Goal: Task Accomplishment & Management: Complete application form

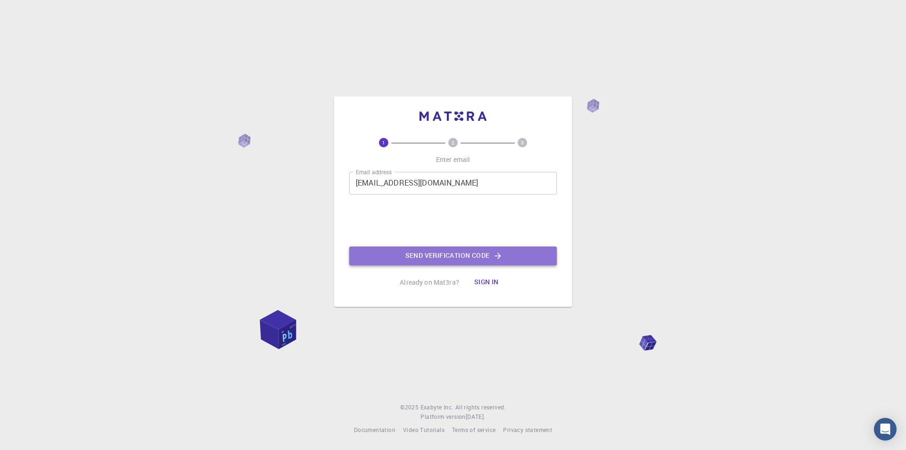
click at [471, 257] on button "Send verification code" at bounding box center [453, 255] width 208 height 19
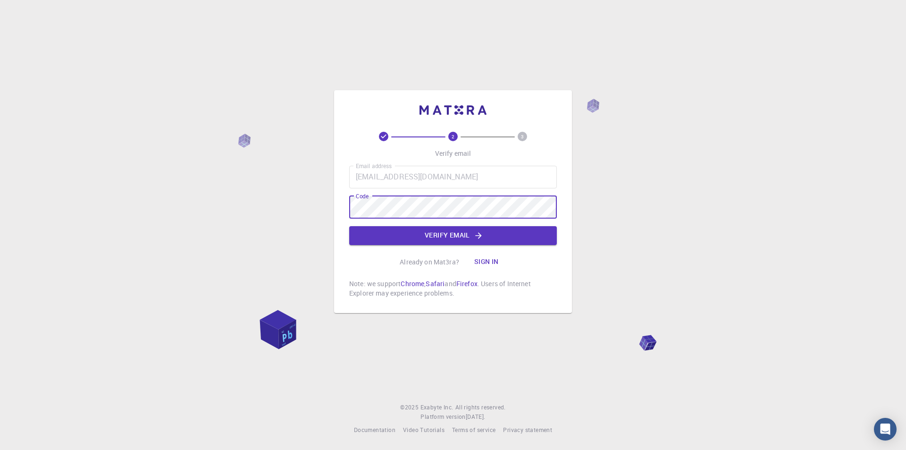
click at [426, 238] on button "Verify email" at bounding box center [453, 235] width 208 height 19
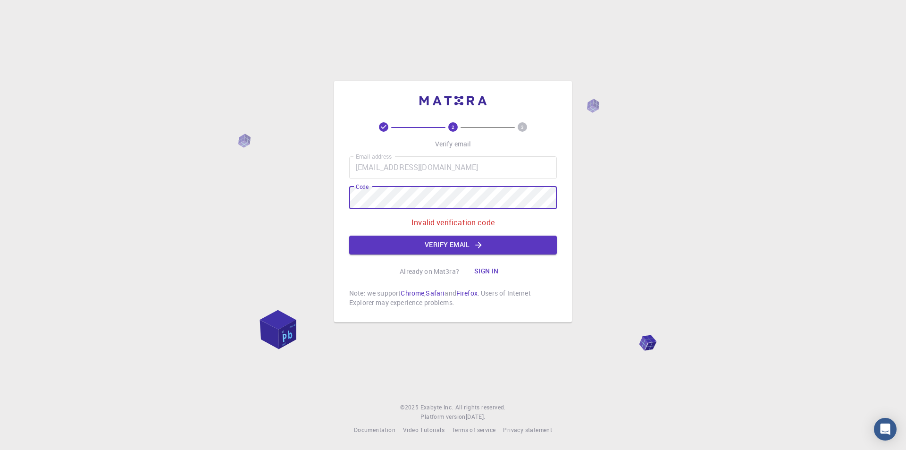
click at [280, 192] on div "2 3 Verify email Email address [EMAIL_ADDRESS][DOMAIN_NAME] Email address Code …" at bounding box center [453, 225] width 906 height 450
click at [431, 248] on button "Verify email" at bounding box center [453, 245] width 208 height 19
click at [304, 201] on div "2 3 Verify email Email address [EMAIL_ADDRESS][DOMAIN_NAME] Email address Code …" at bounding box center [453, 225] width 906 height 450
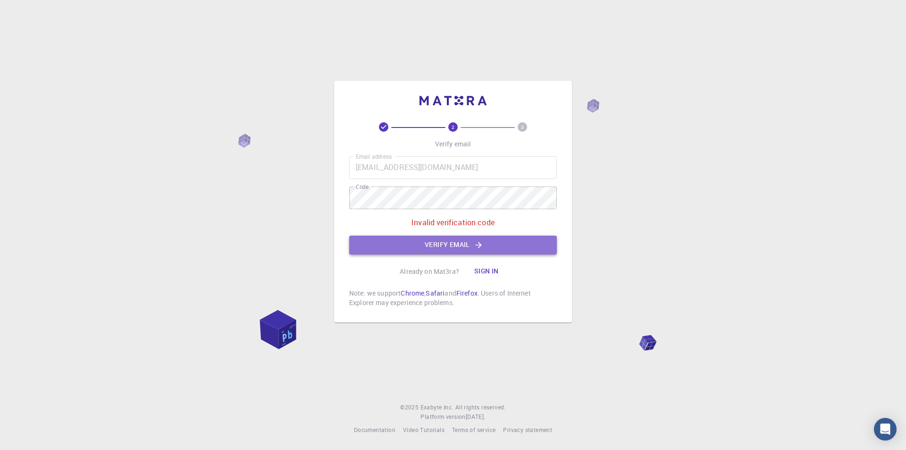
click at [461, 244] on button "Verify email" at bounding box center [453, 245] width 208 height 19
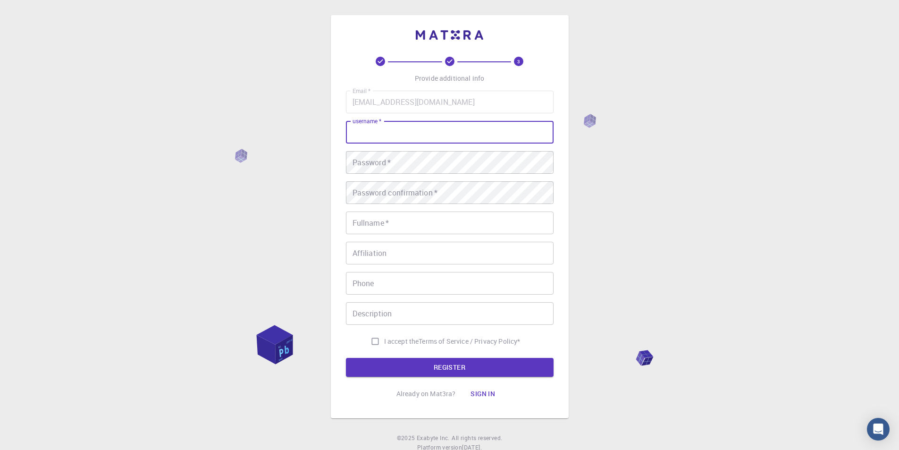
click at [386, 133] on input "username   *" at bounding box center [450, 132] width 208 height 23
type input "Y"
type input "Haran"
click at [391, 166] on div "Password   * Password   *" at bounding box center [450, 162] width 208 height 23
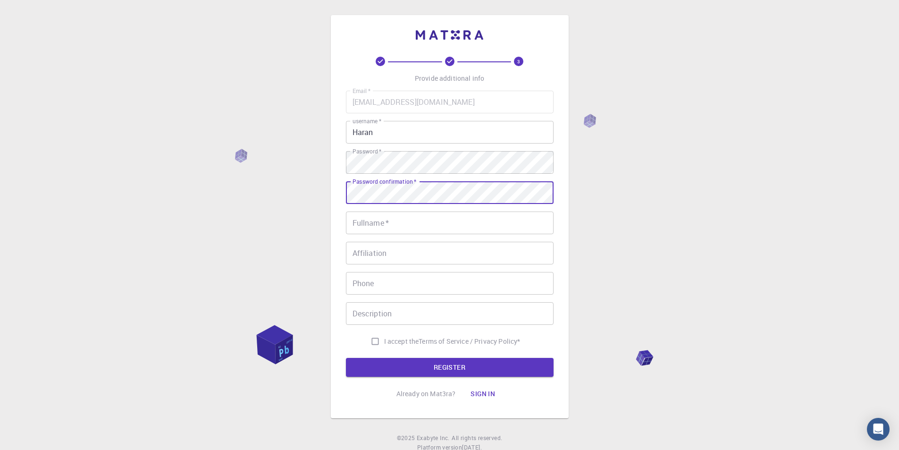
click at [379, 219] on div "Fullname   * Fullname   *" at bounding box center [450, 223] width 208 height 23
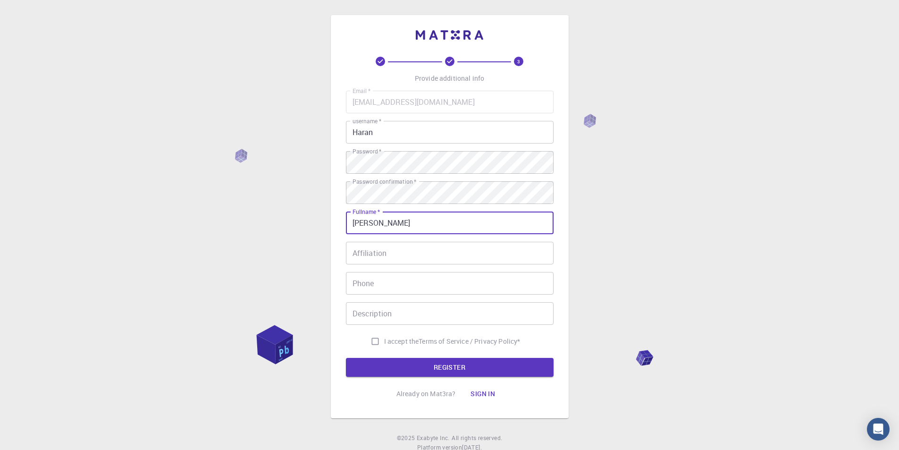
type input "[PERSON_NAME]"
click at [381, 258] on input "Affiliation" at bounding box center [450, 253] width 208 height 23
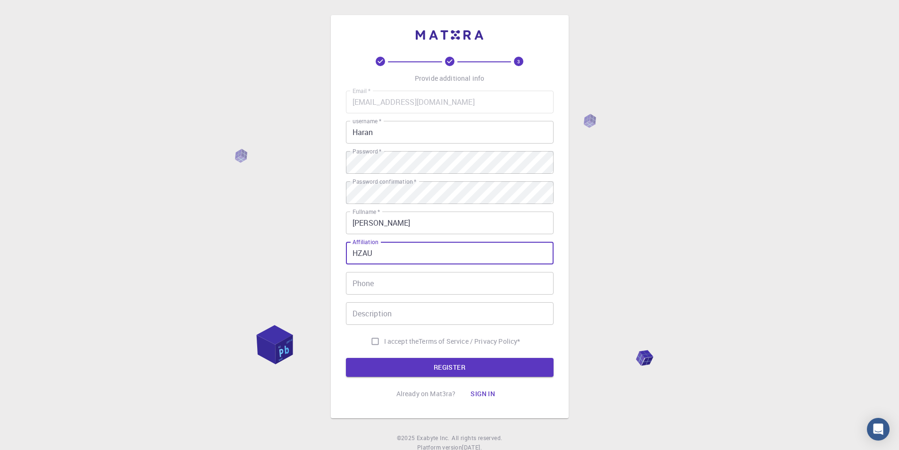
type input "HZAU"
click at [381, 283] on input "Phone" at bounding box center [450, 283] width 208 height 23
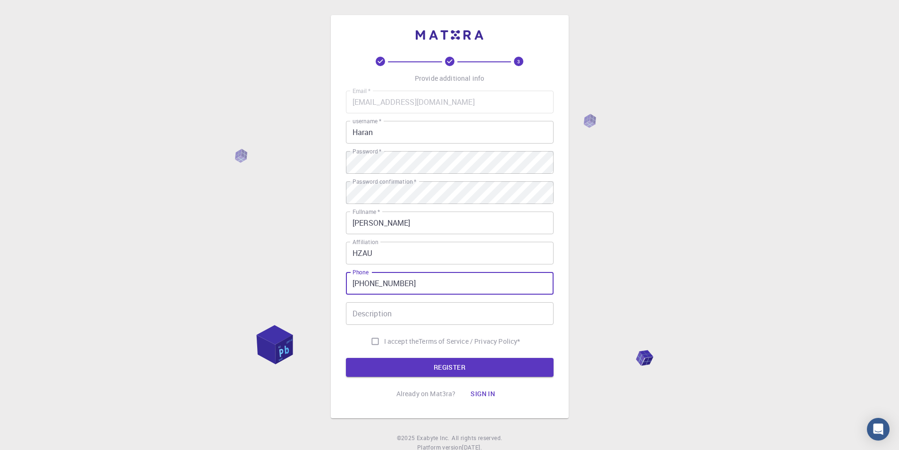
type input "[PHONE_NUMBER]"
click at [383, 315] on input "Description" at bounding box center [450, 313] width 208 height 23
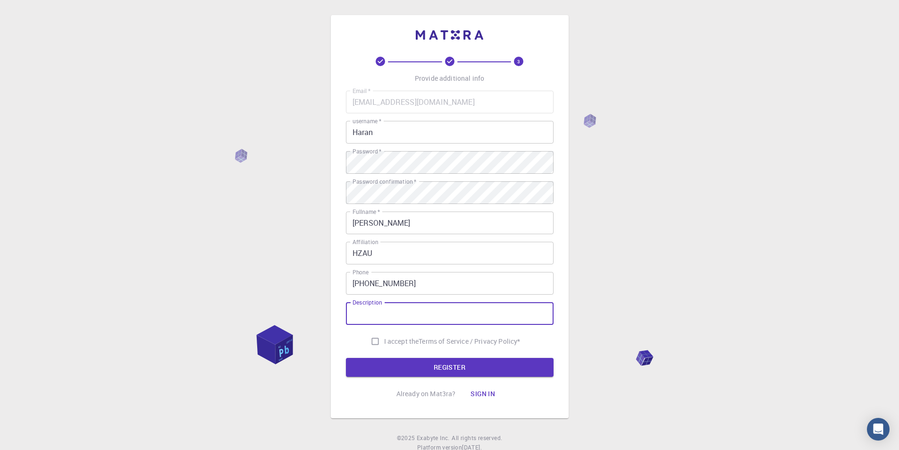
click at [383, 315] on input "Description" at bounding box center [450, 313] width 208 height 23
click at [384, 316] on input "Studenm" at bounding box center [450, 313] width 208 height 23
type input "Student"
click at [372, 340] on input "I accept the Terms of Service / Privacy Policy *" at bounding box center [375, 341] width 18 height 18
checkbox input "true"
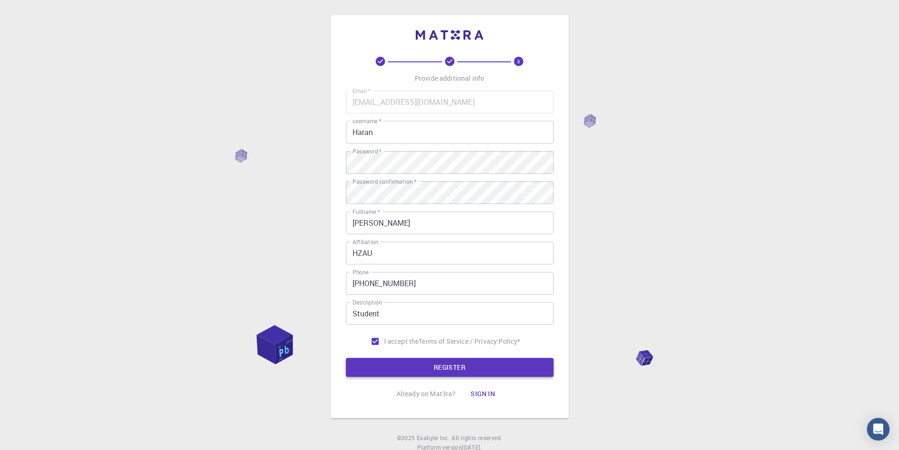
click at [422, 364] on button "REGISTER" at bounding box center [450, 367] width 208 height 19
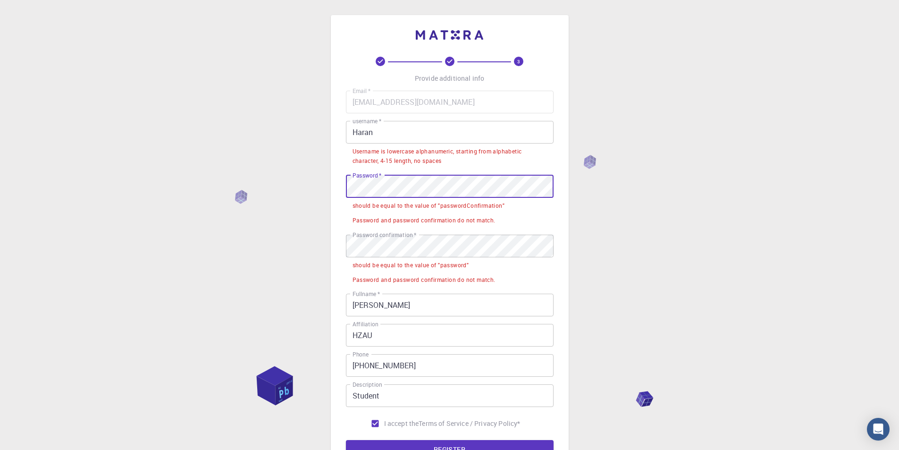
click at [317, 181] on div "3 Provide additional info Email   * [EMAIL_ADDRESS][DOMAIN_NAME] Email   * user…" at bounding box center [449, 281] width 899 height 563
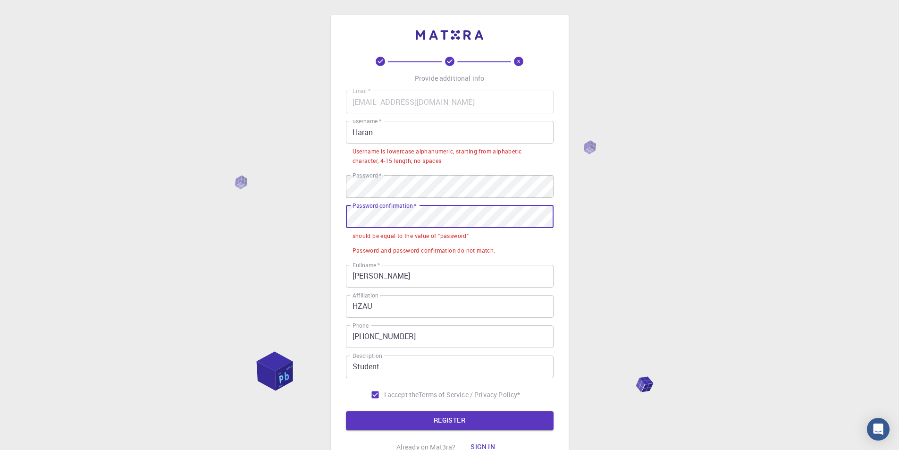
click at [204, 212] on div "3 Provide additional info Email   * [EMAIL_ADDRESS][DOMAIN_NAME] Email   * user…" at bounding box center [449, 267] width 899 height 534
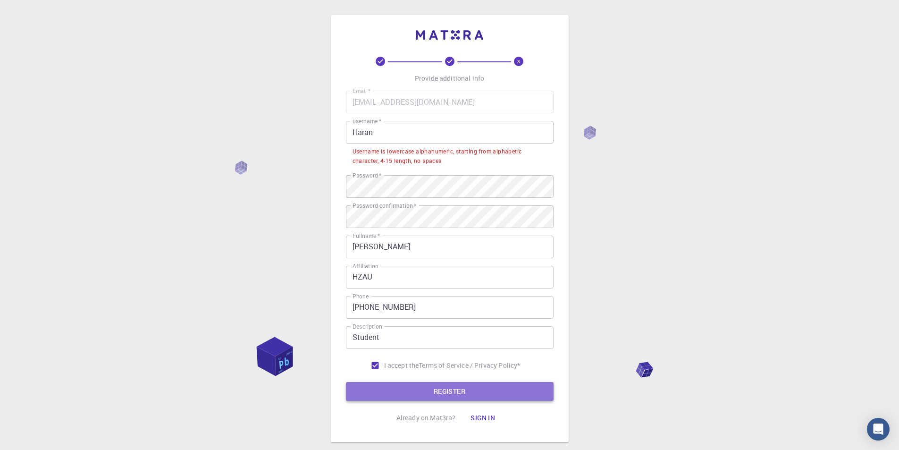
click at [399, 389] on button "REGISTER" at bounding box center [450, 391] width 208 height 19
click at [447, 389] on button "REGISTER" at bounding box center [450, 391] width 208 height 19
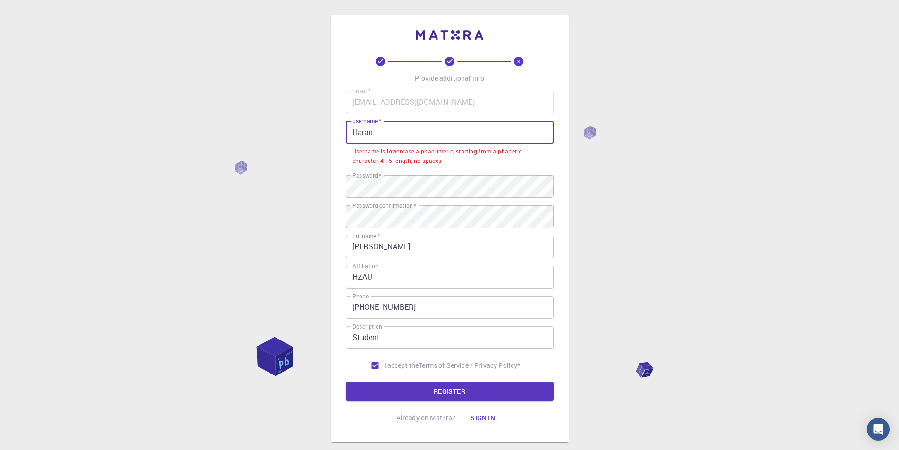
click at [390, 135] on input "Haran" at bounding box center [450, 132] width 208 height 23
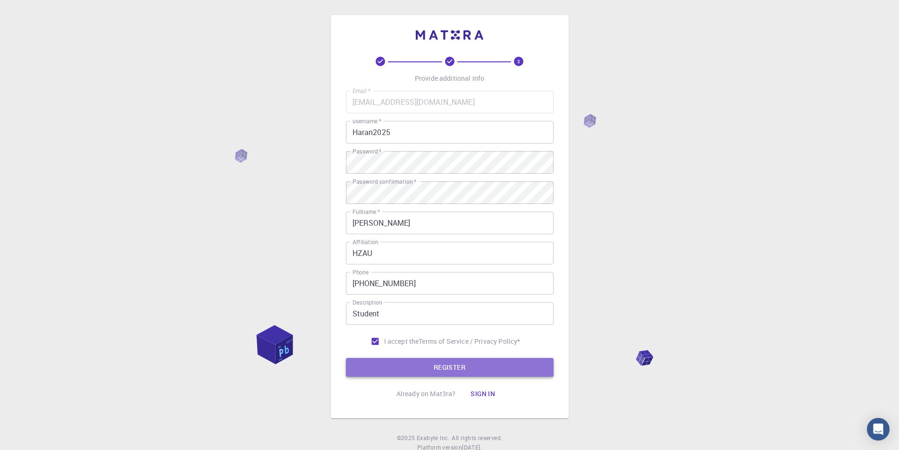
click at [434, 369] on button "REGISTER" at bounding box center [450, 367] width 208 height 19
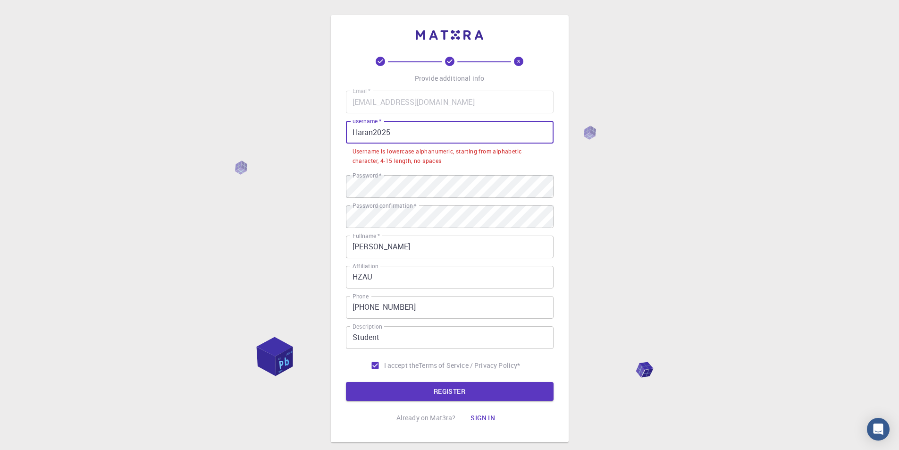
click at [374, 134] on input "Haran2025" at bounding box center [450, 132] width 208 height 23
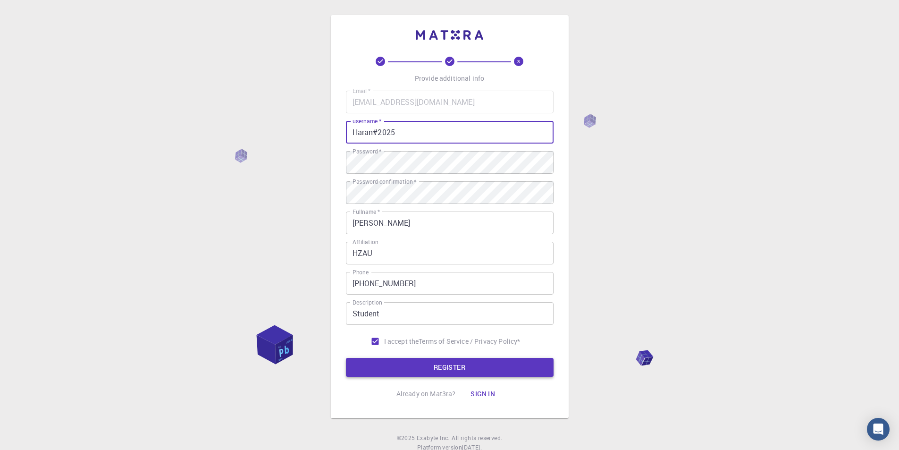
click at [457, 365] on button "REGISTER" at bounding box center [450, 367] width 208 height 19
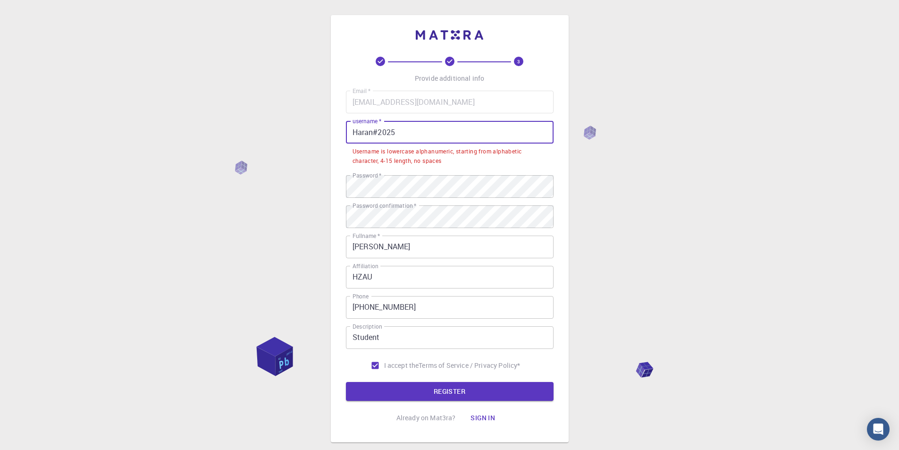
click at [359, 134] on input "Haran#2025" at bounding box center [450, 132] width 208 height 23
drag, startPoint x: 358, startPoint y: 134, endPoint x: 335, endPoint y: 136, distance: 23.7
click at [335, 136] on div "3 Provide additional info Email   * [EMAIL_ADDRESS][DOMAIN_NAME] Email   * user…" at bounding box center [450, 228] width 238 height 427
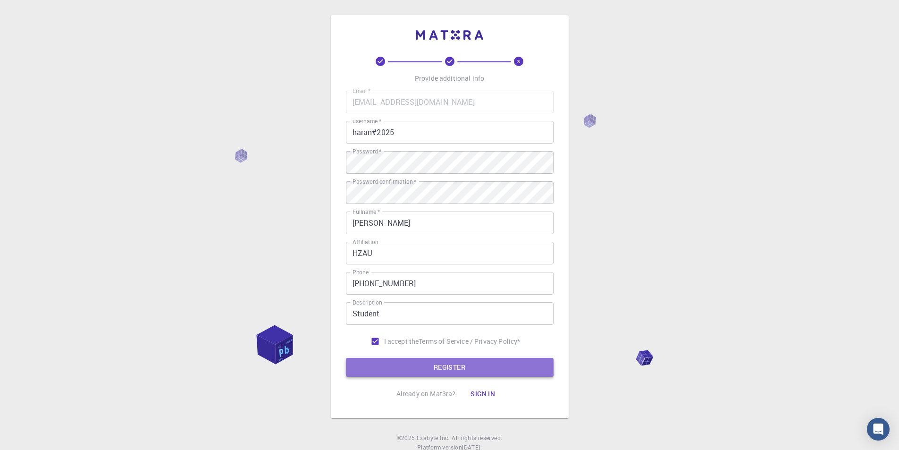
click at [453, 364] on button "REGISTER" at bounding box center [450, 367] width 208 height 19
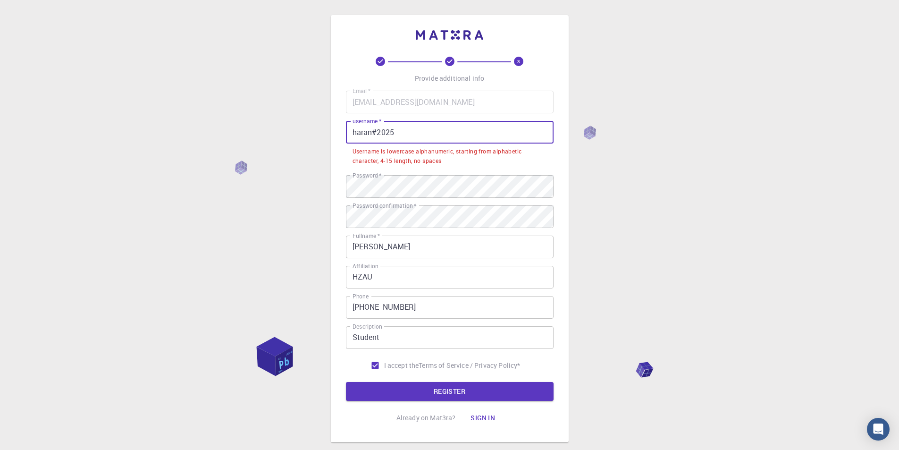
click at [354, 136] on input "haran#2025" at bounding box center [450, 132] width 208 height 23
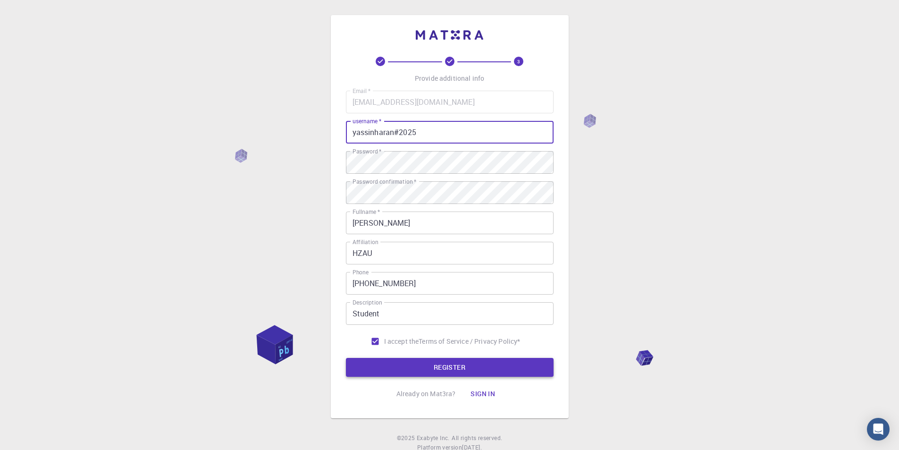
type input "yassinharan#2025"
click at [423, 365] on button "REGISTER" at bounding box center [450, 367] width 208 height 19
